Goal: Information Seeking & Learning: Find specific page/section

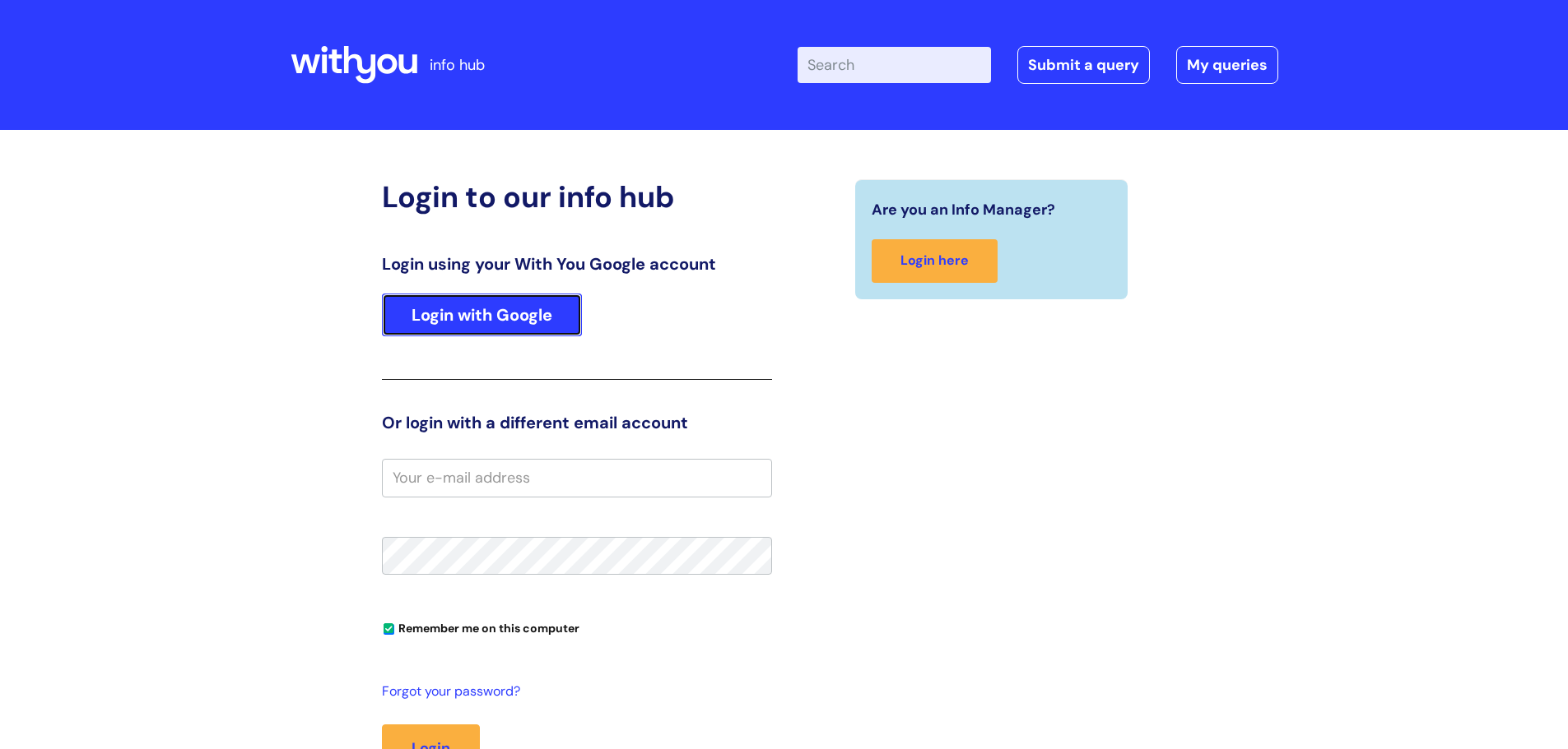
click at [495, 315] on link "Login with Google" at bounding box center [482, 315] width 200 height 42
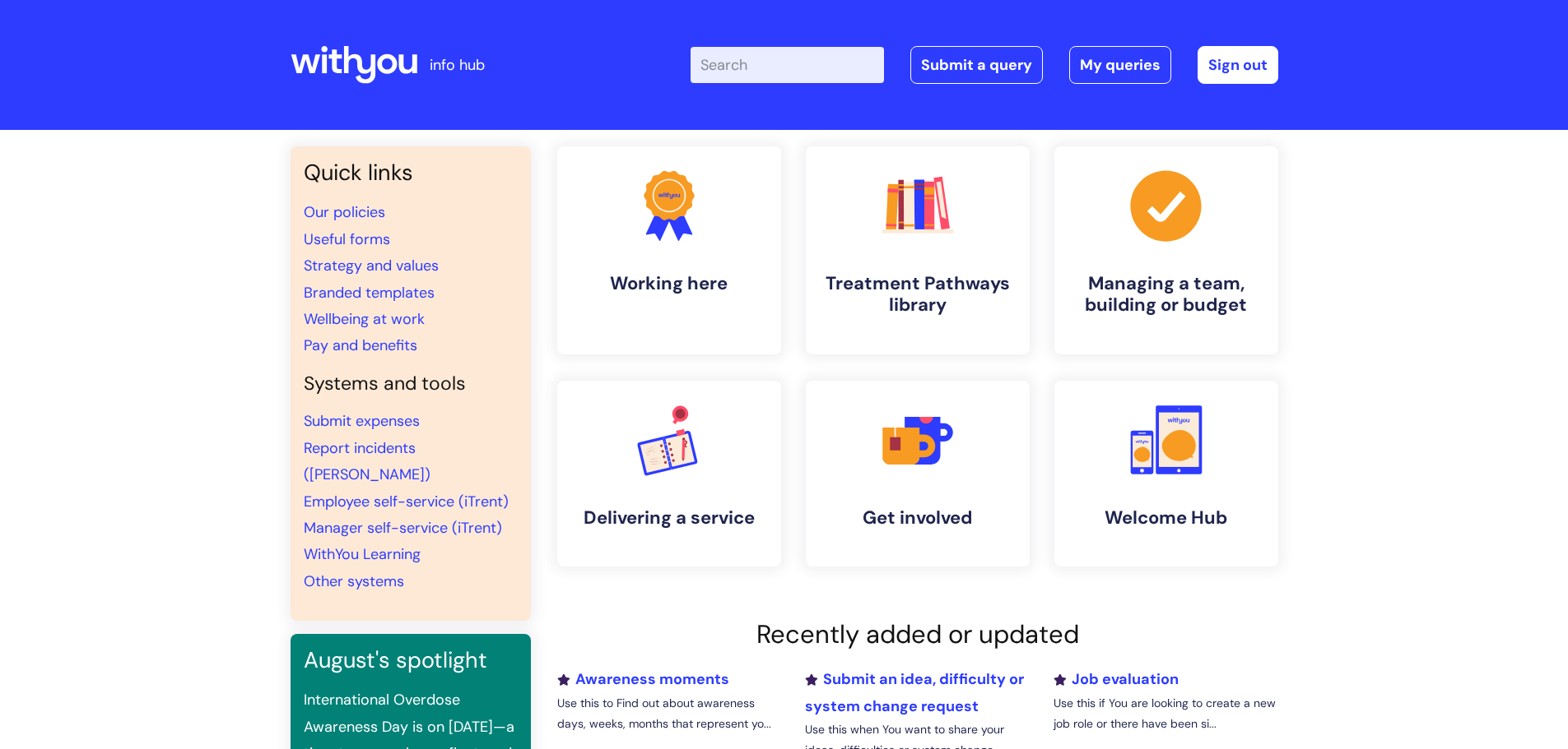
click at [763, 57] on input "Enter your search term here..." at bounding box center [787, 65] width 194 height 36
type input "referral"
click button "Search" at bounding box center [0, 0] width 0 height 0
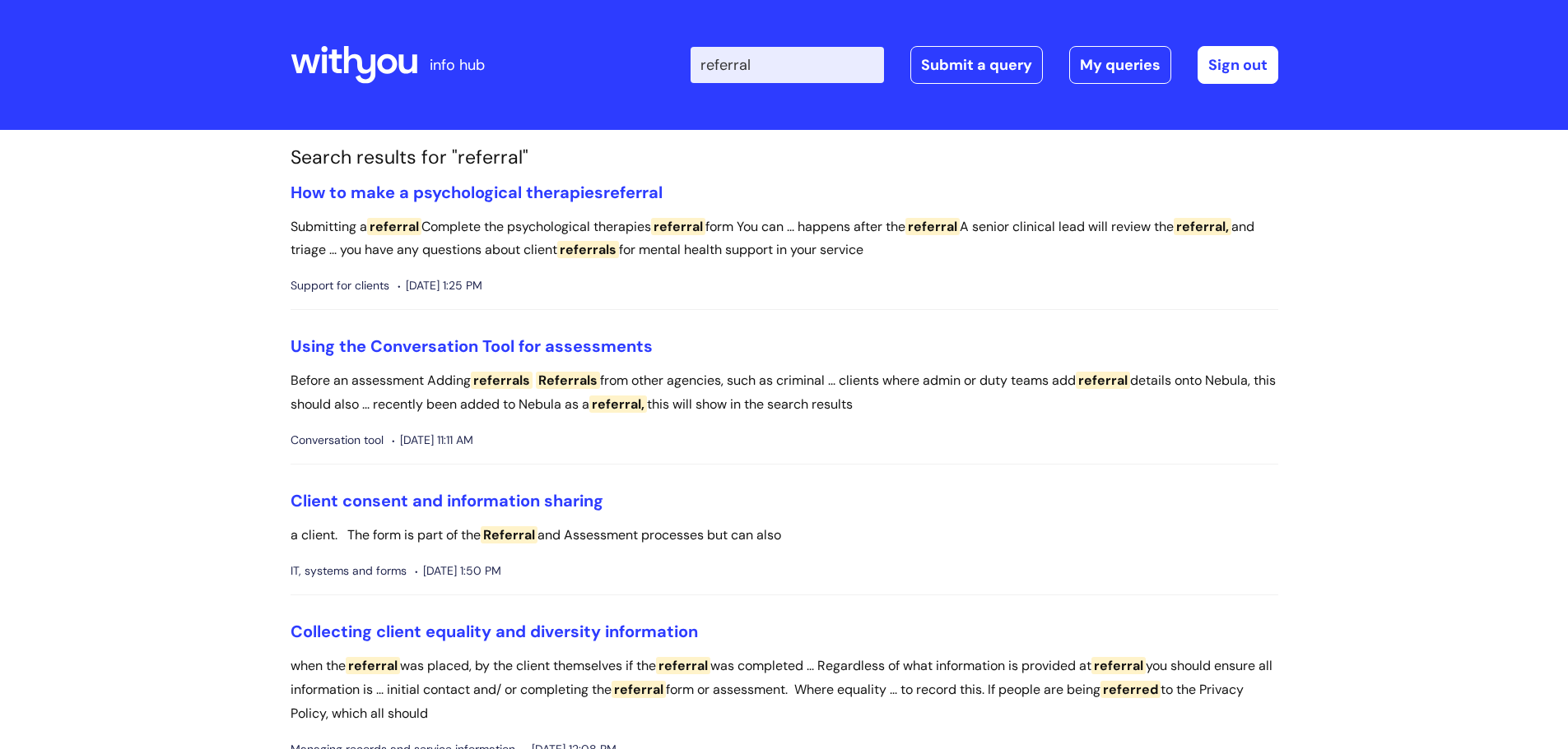
click at [773, 63] on input "referral" at bounding box center [787, 65] width 194 height 36
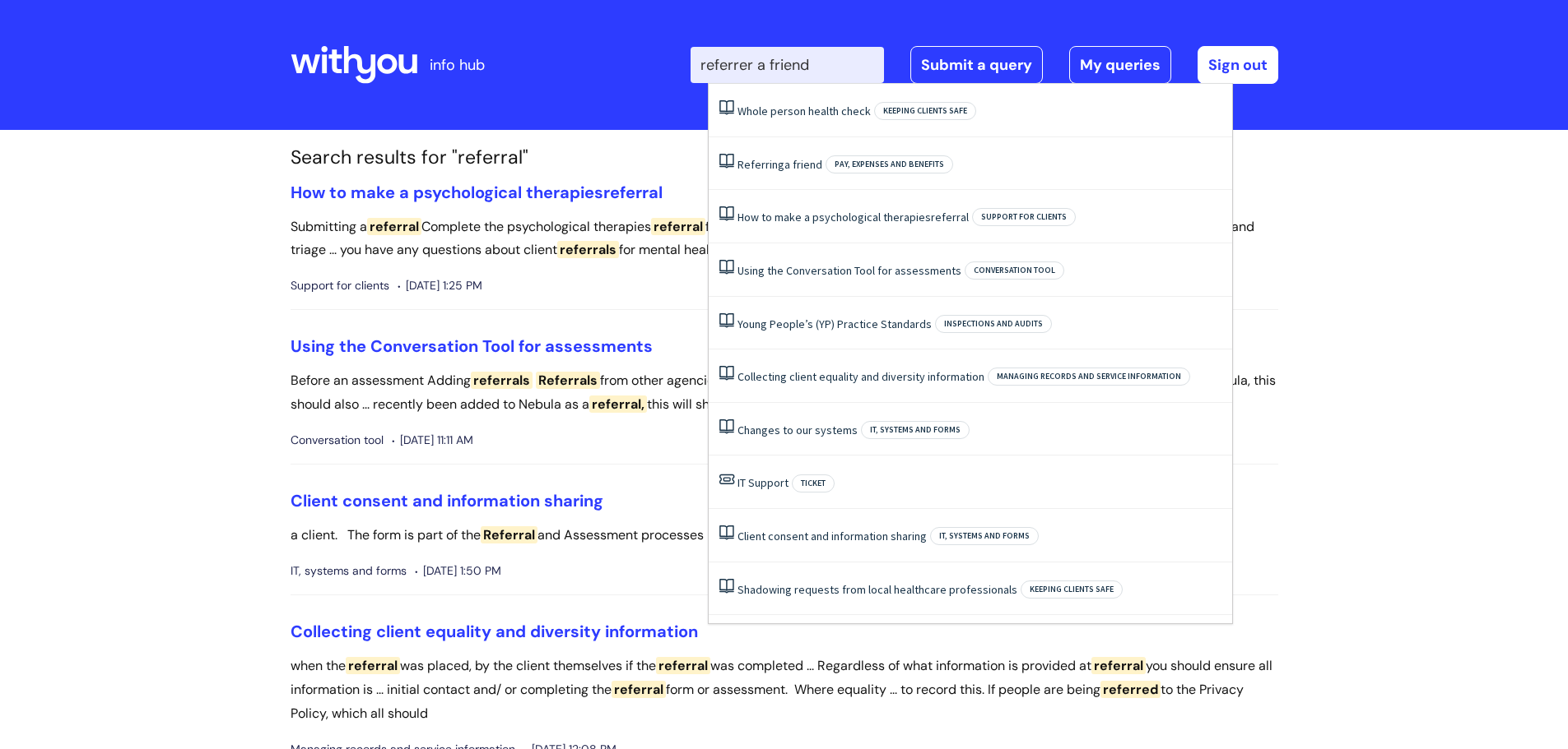
type input "referrer a friend"
click button "Search" at bounding box center [0, 0] width 0 height 0
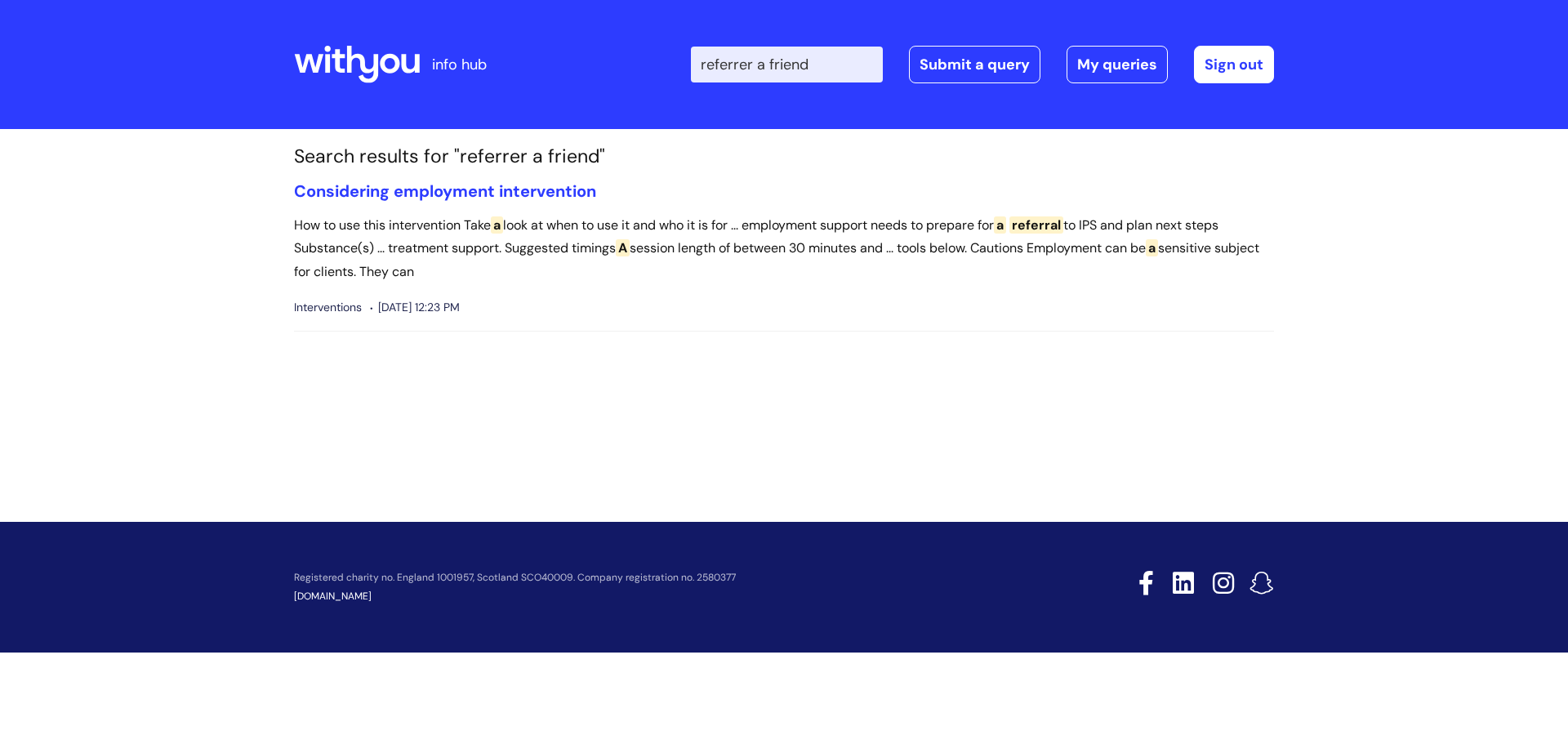
click at [758, 64] on input "referrer a friend" at bounding box center [787, 64] width 192 height 36
type input "referer a friend"
click button "Search" at bounding box center [0, 0] width 0 height 0
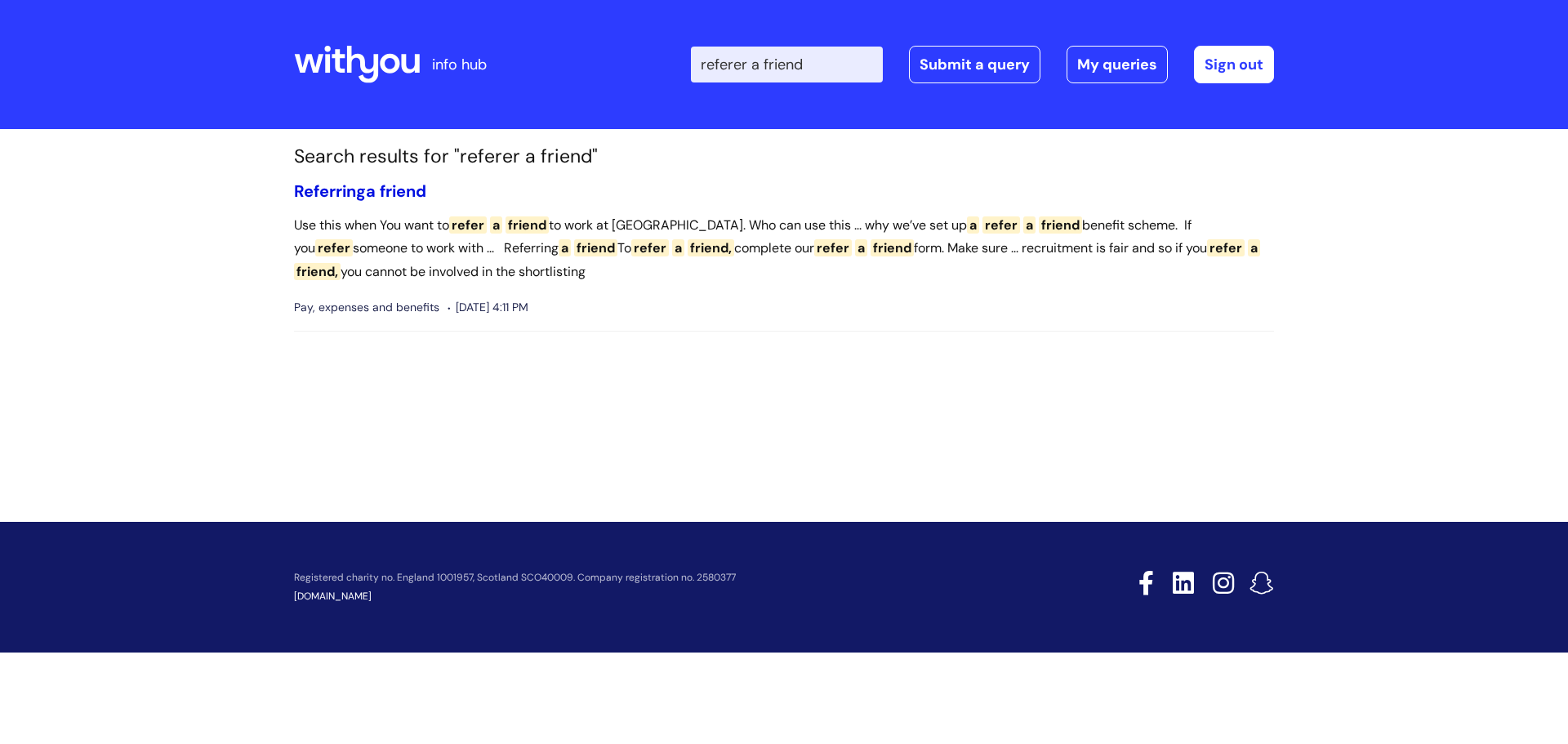
click at [393, 190] on span "friend" at bounding box center [403, 191] width 47 height 21
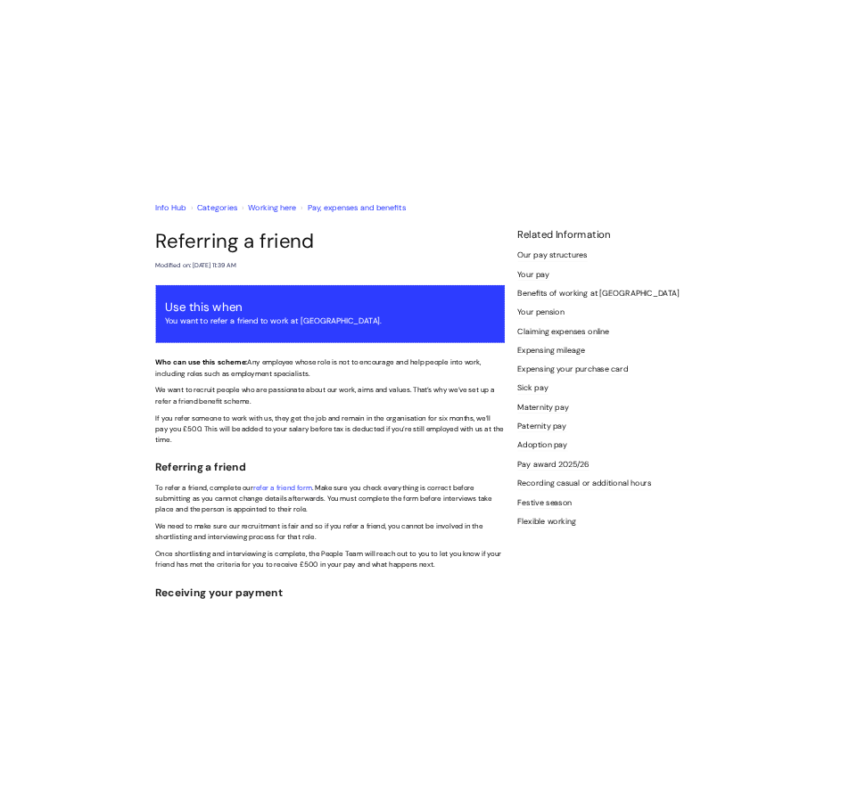
scroll to position [178, 0]
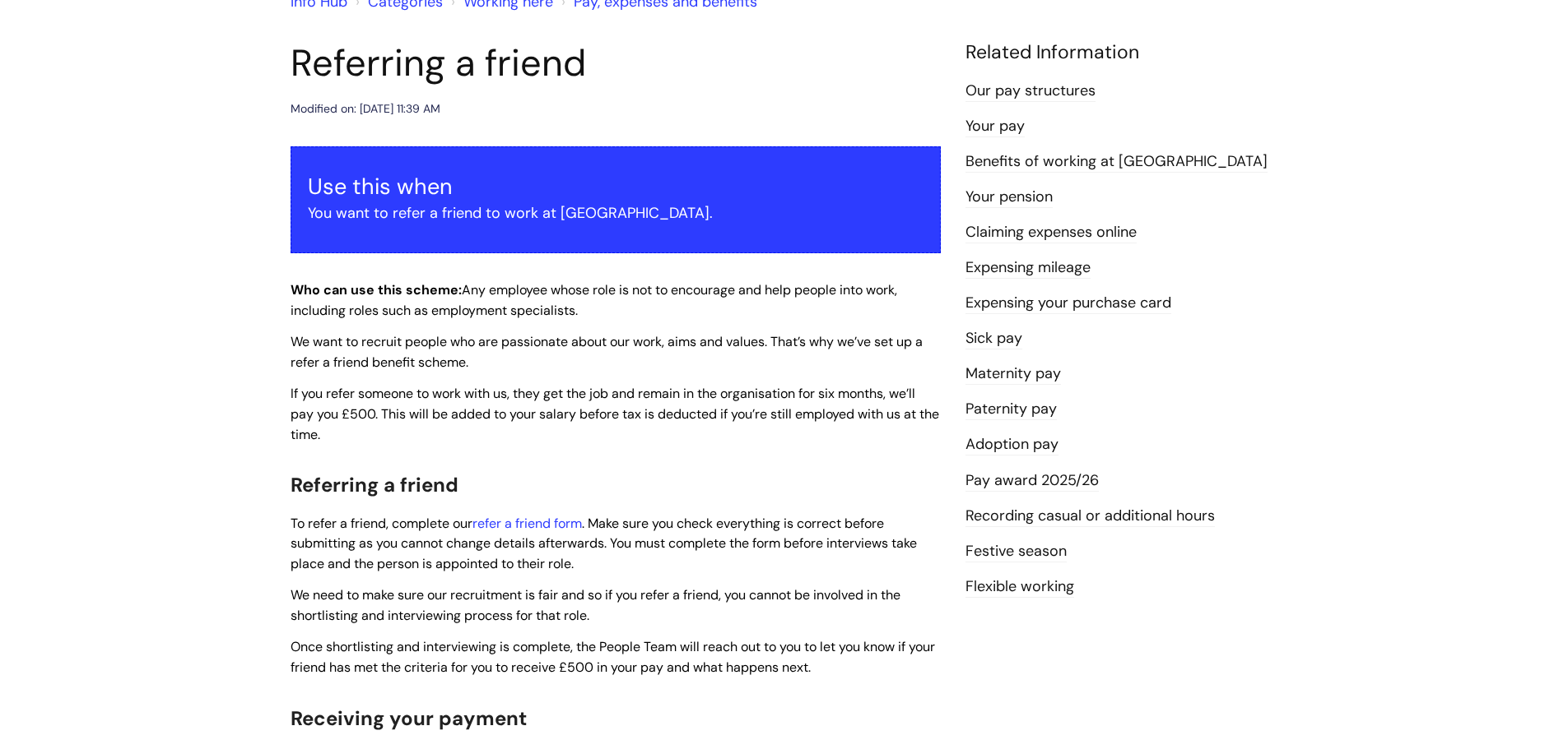
click at [257, 480] on div "Info Hub Categories Working here Pay, expenses and benefits Referring a friend …" at bounding box center [784, 526] width 1568 height 1121
click at [557, 517] on link "refer a friend form" at bounding box center [527, 523] width 110 height 18
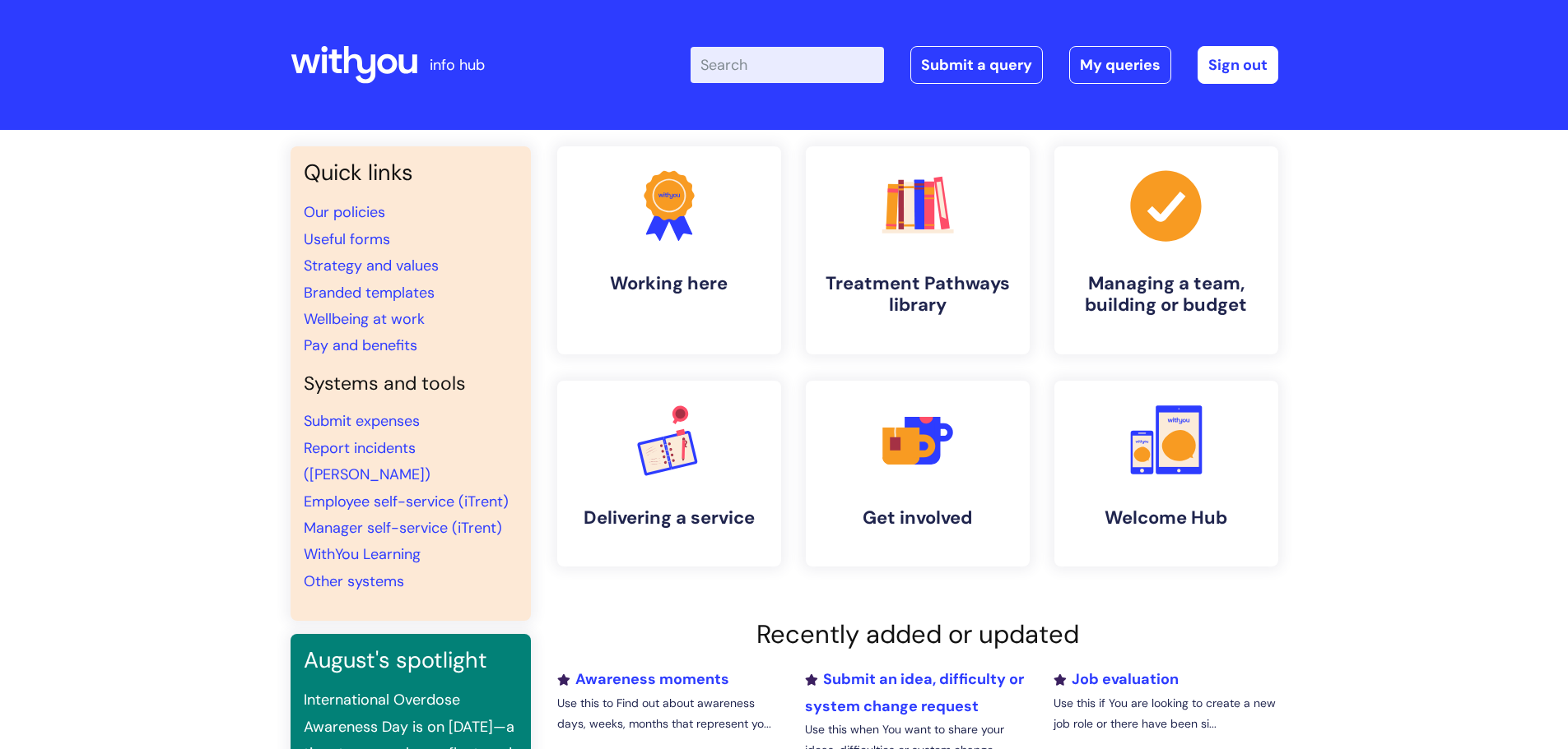
click at [787, 48] on input "Enter your search term here..." at bounding box center [787, 65] width 194 height 36
type input "ivf"
click button "Search" at bounding box center [0, 0] width 0 height 0
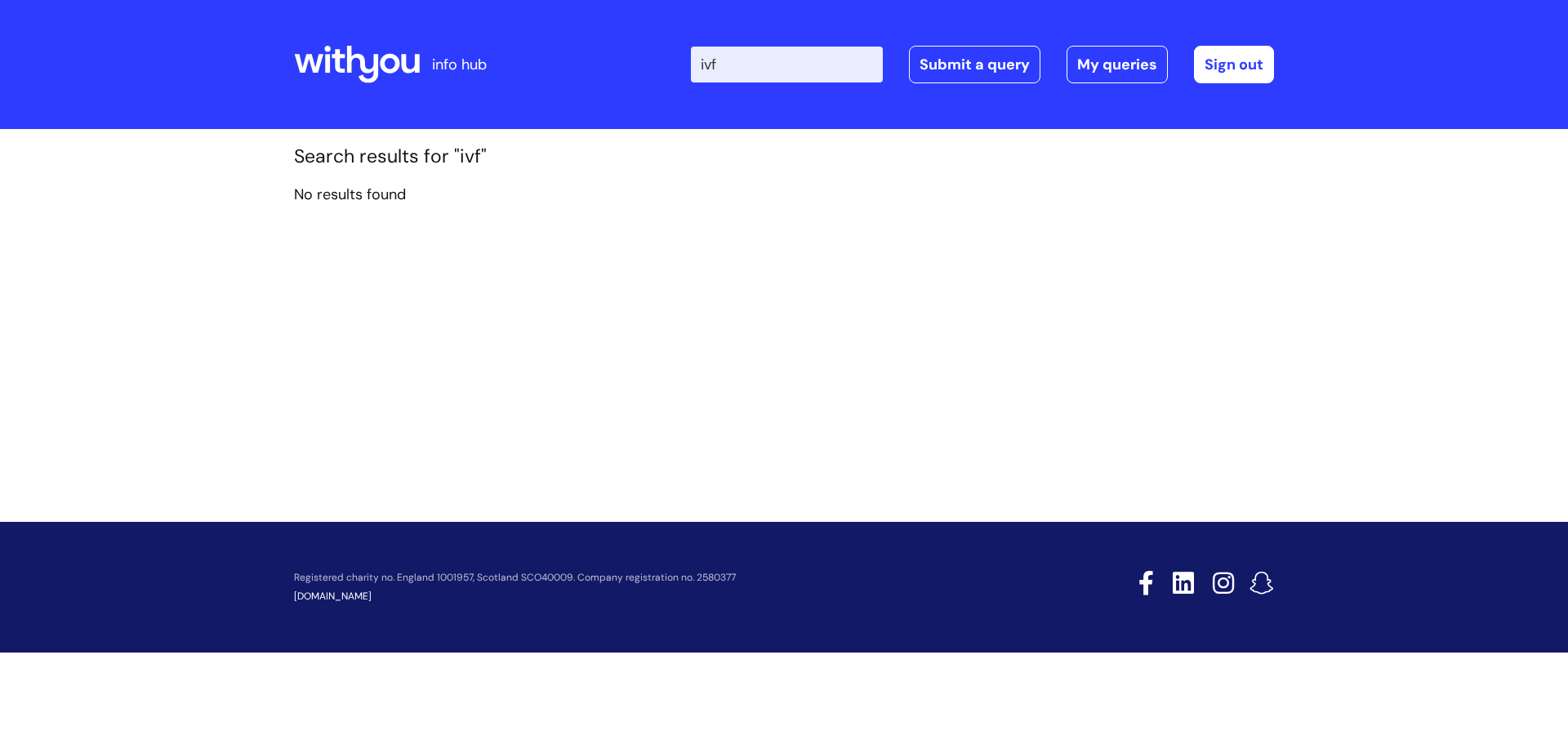
drag, startPoint x: 778, startPoint y: 71, endPoint x: 605, endPoint y: 79, distance: 173.2
click at [627, 81] on div "Enter your search term here... ivf Search Submit a query My queries Welcome [PE…" at bounding box center [906, 64] width 736 height 96
